Goal: Check status

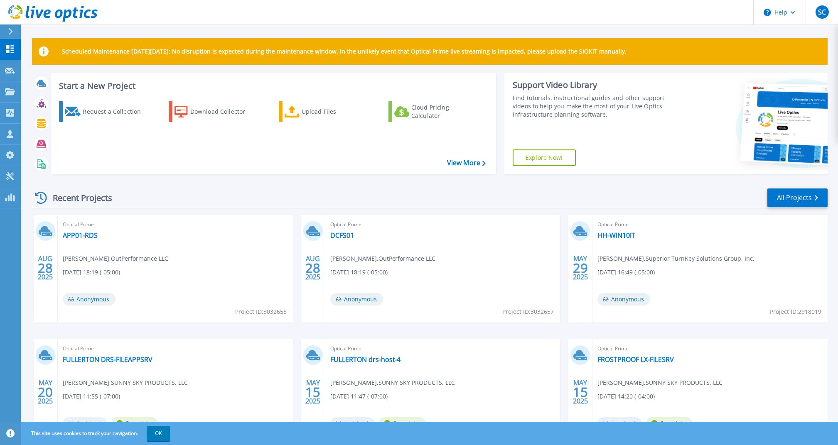
scroll to position [50, 0]
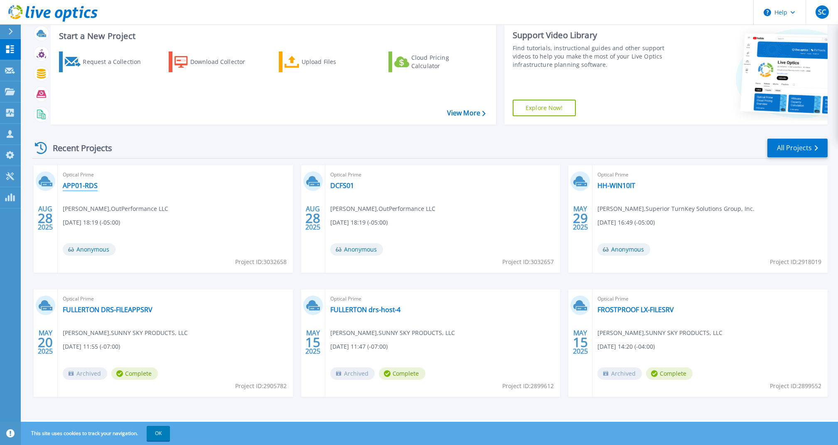
click at [83, 187] on link "APP01-RDS" at bounding box center [80, 186] width 35 height 8
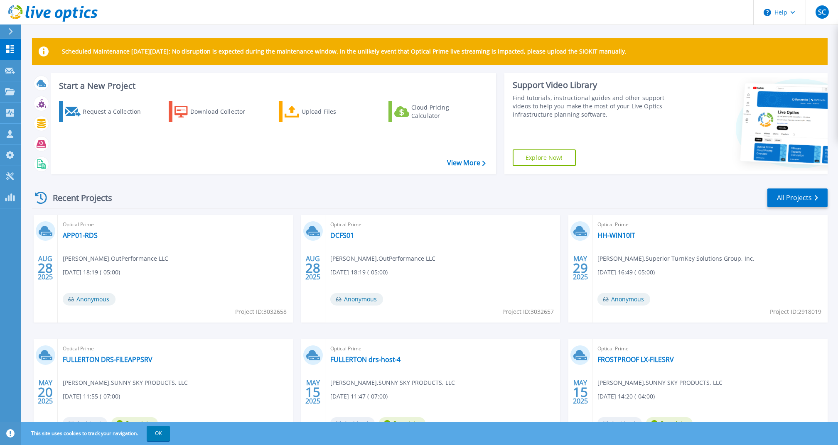
click at [314, 21] on header "Help SC Partner Team Member Steven Chenoy steve.chenoy@tdsynnex.com TD SYNNEX M…" at bounding box center [419, 12] width 838 height 25
